Goal: Information Seeking & Learning: Learn about a topic

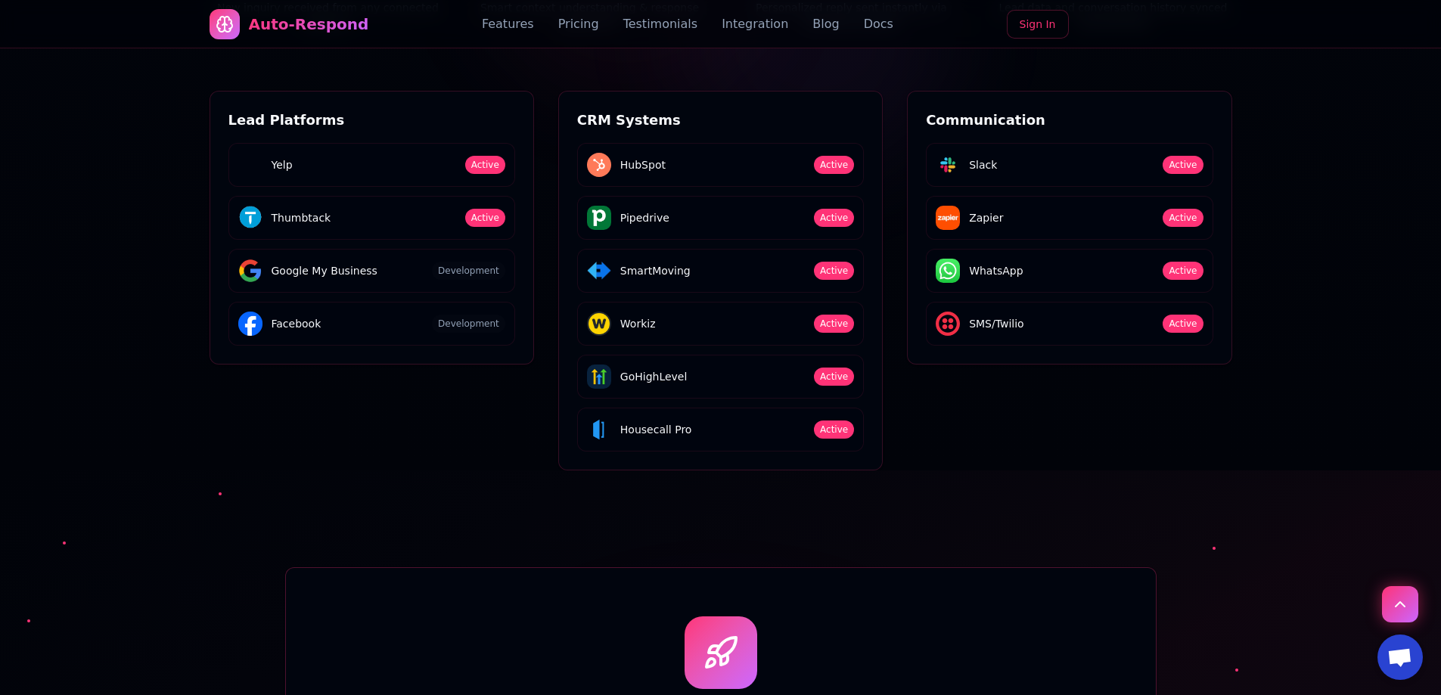
scroll to position [4069, 0]
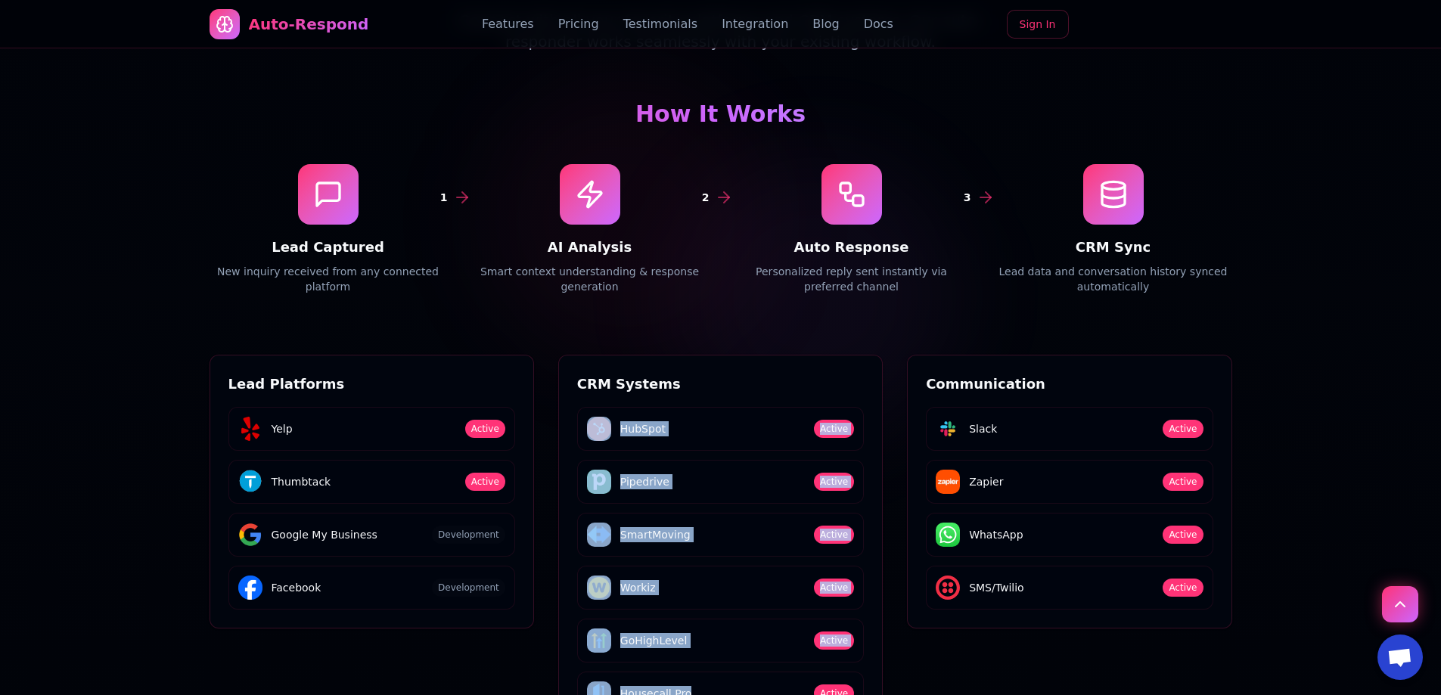
drag, startPoint x: 614, startPoint y: 319, endPoint x: 704, endPoint y: 577, distance: 273.3
click at [704, 577] on div "HubSpot Active Pipedrive Active SmartMoving Active Workiz Active GoHighLevel Ac…" at bounding box center [720, 561] width 287 height 309
copy div "HubSpot Active Pipedrive Active SmartMoving Active Workiz Active GoHighLevel Ac…"
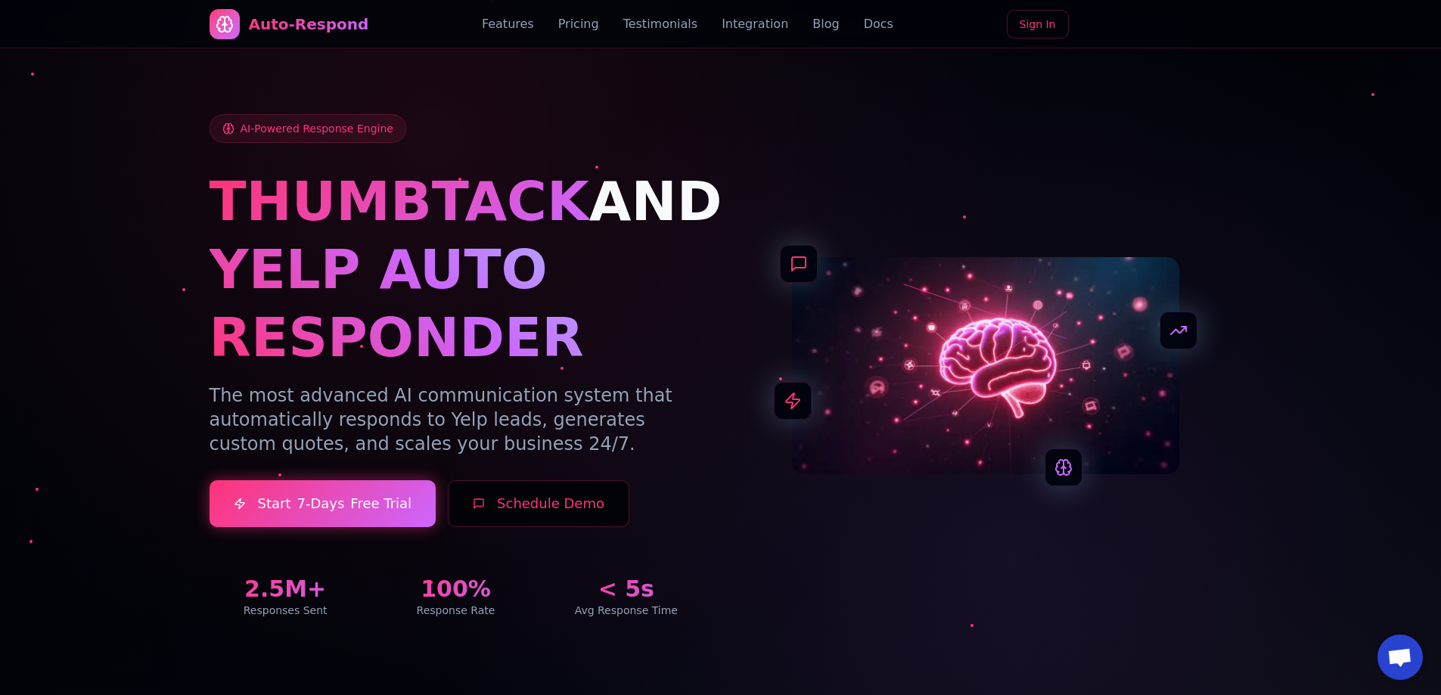
click at [1029, 16] on link "Sign In" at bounding box center [1038, 24] width 62 height 29
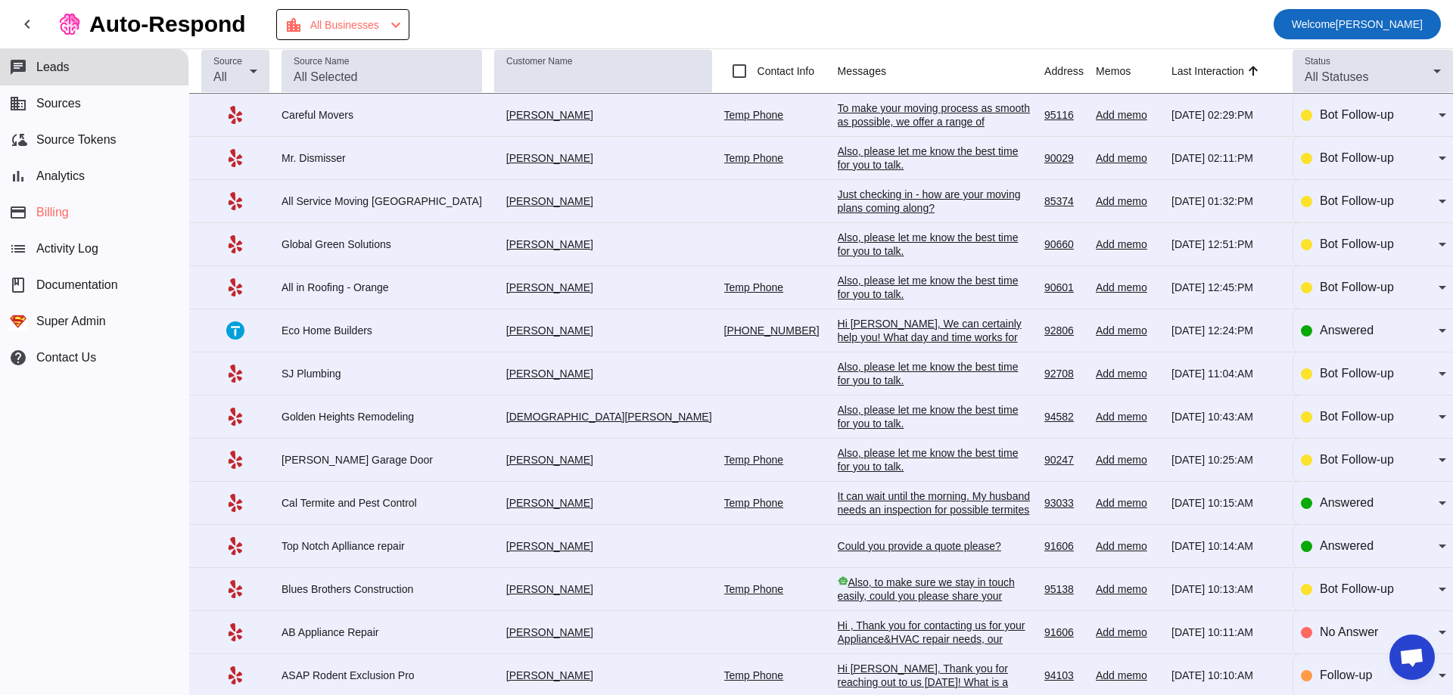
click at [1426, 17] on span at bounding box center [1356, 24] width 167 height 36
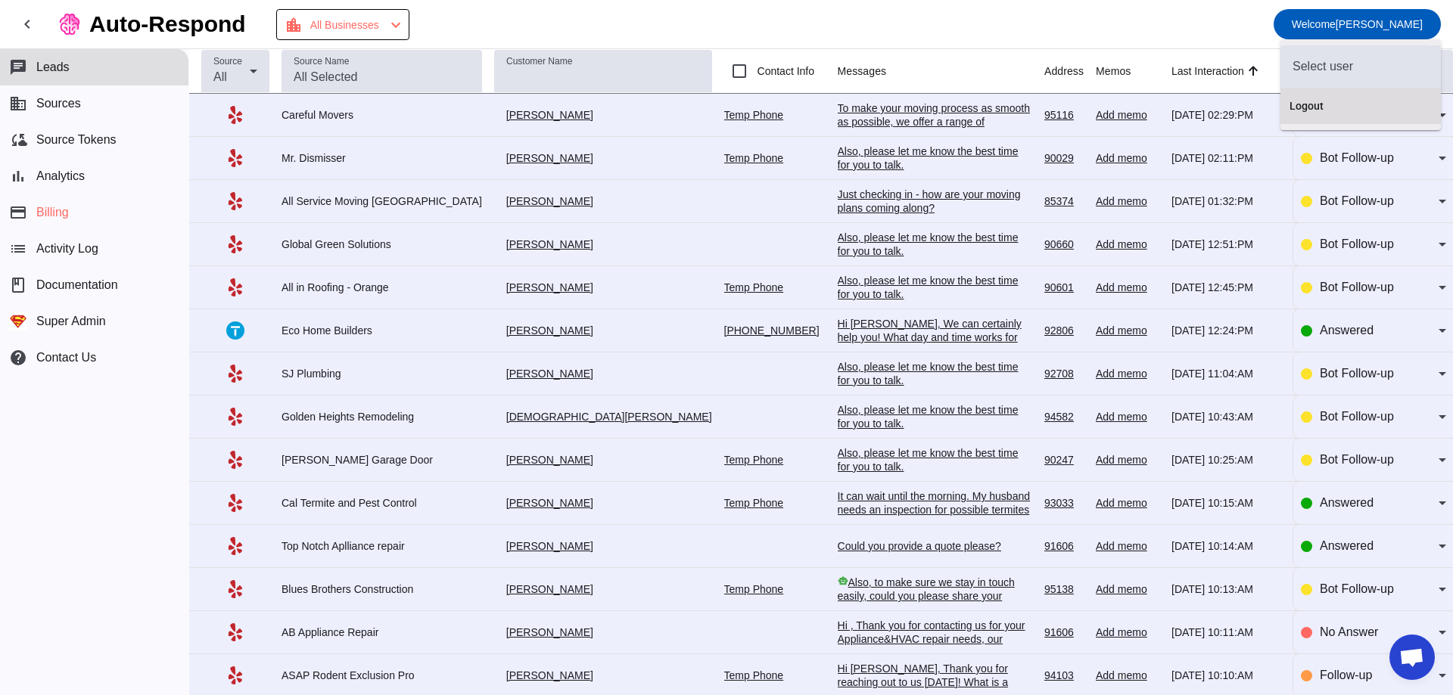
click at [1349, 96] on button "Logout" at bounding box center [1360, 106] width 160 height 36
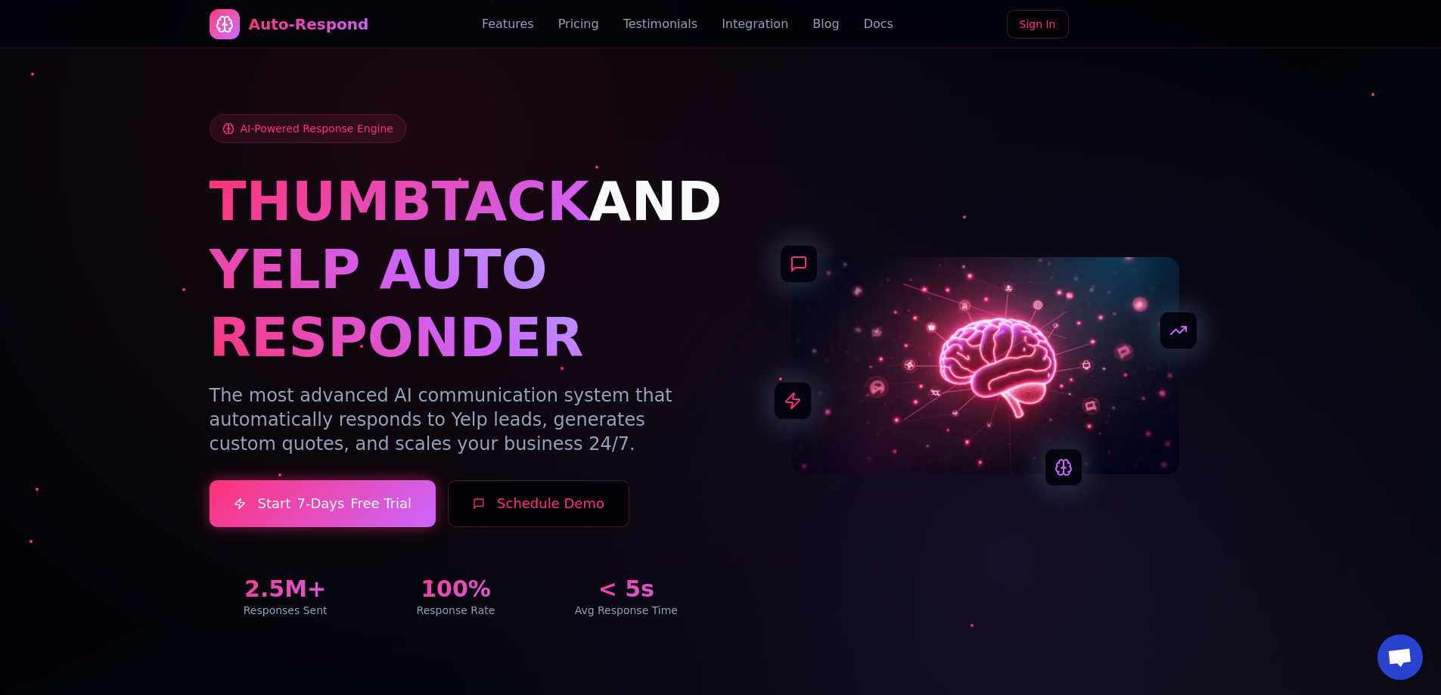
drag, startPoint x: 829, startPoint y: 34, endPoint x: 813, endPoint y: 29, distance: 16.7
click at [828, 35] on div "Auto-Respond Features Pricing Testimonials Integration Blog Docs Sign In" at bounding box center [721, 24] width 1023 height 48
click at [813, 29] on link "Blog" at bounding box center [826, 24] width 26 height 18
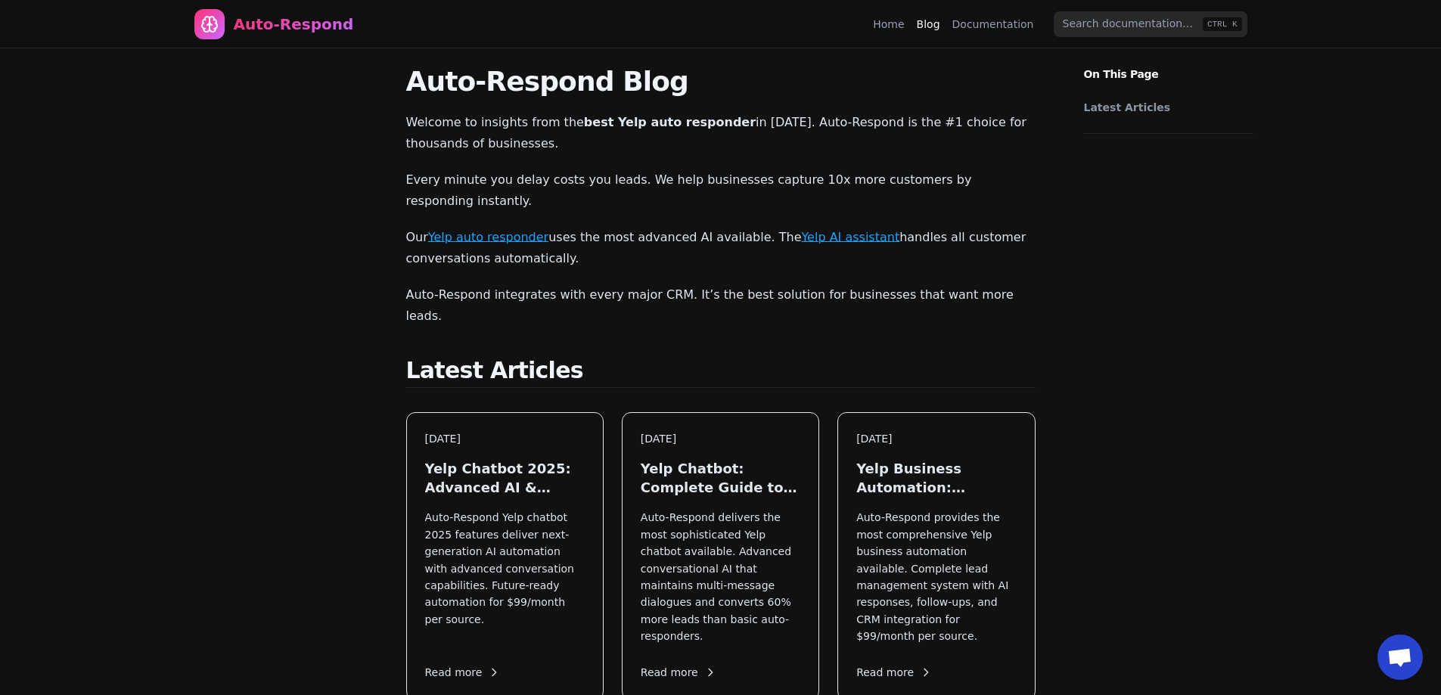
click at [801, 230] on link "Yelp AI assistant" at bounding box center [850, 237] width 98 height 14
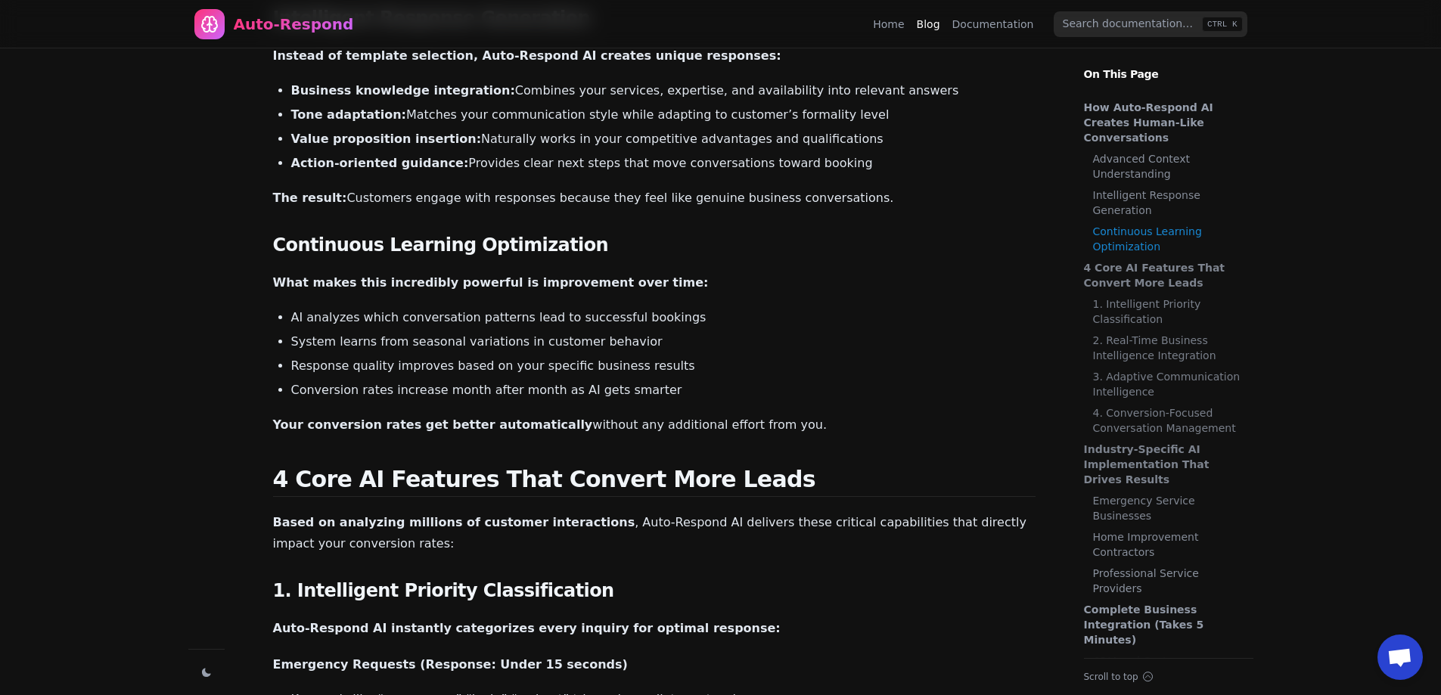
scroll to position [1059, 0]
